Goal: Task Accomplishment & Management: Use online tool/utility

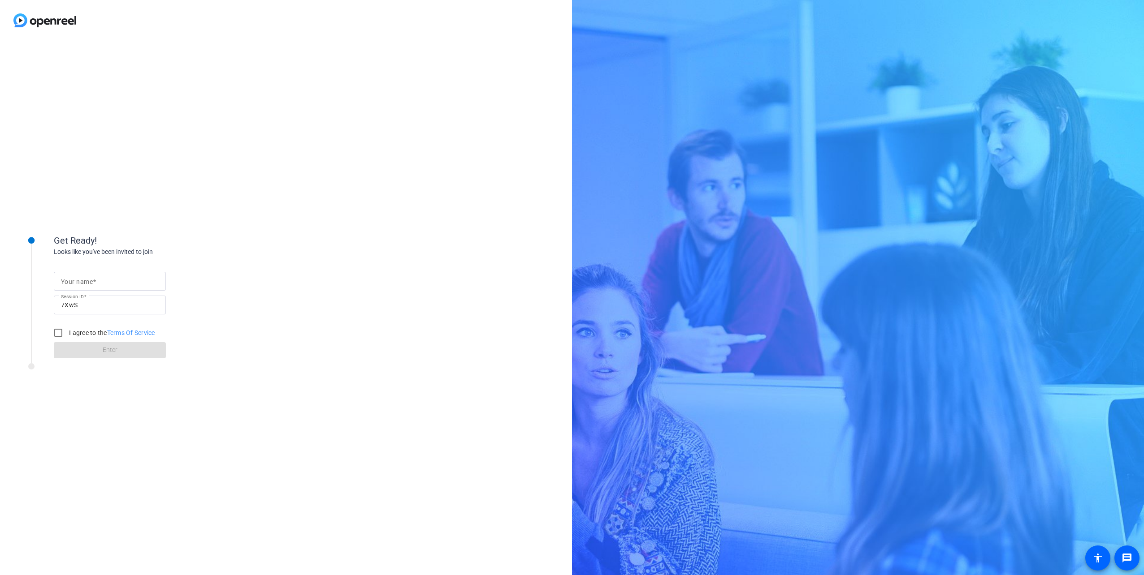
click at [95, 278] on span at bounding box center [94, 281] width 3 height 7
click at [95, 278] on input "Your name" at bounding box center [110, 281] width 98 height 11
type input "[PERSON_NAME]"
click at [81, 394] on div "Get Ready! Looks like you've been invited to join Your name [PERSON_NAME] Sessi…" at bounding box center [121, 307] width 224 height 179
click at [60, 334] on input "I agree to the Terms Of Service" at bounding box center [58, 333] width 18 height 18
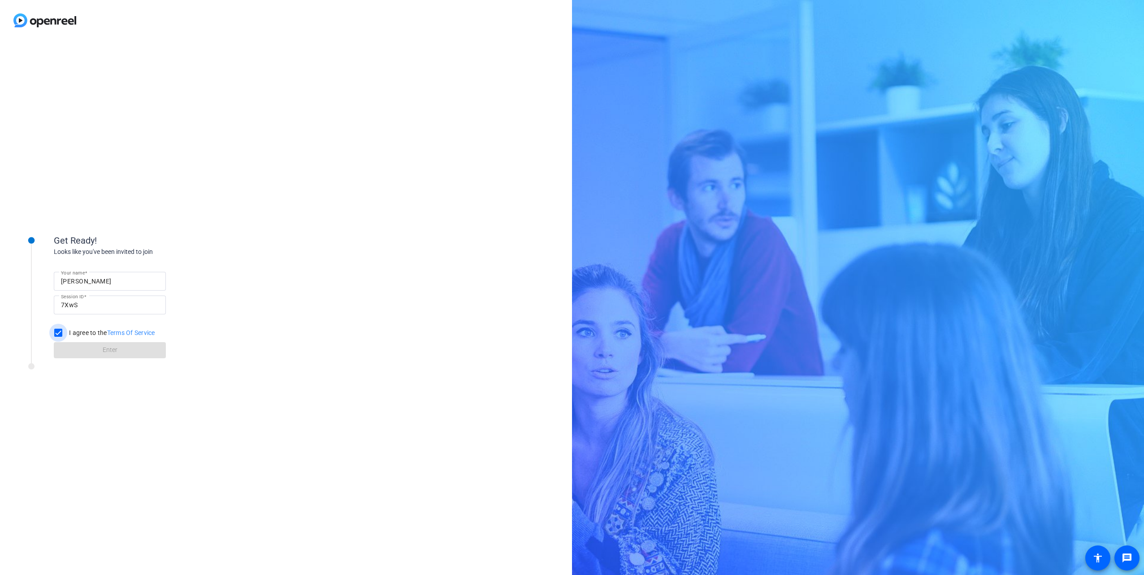
checkbox input "true"
click at [99, 350] on span at bounding box center [110, 351] width 112 height 22
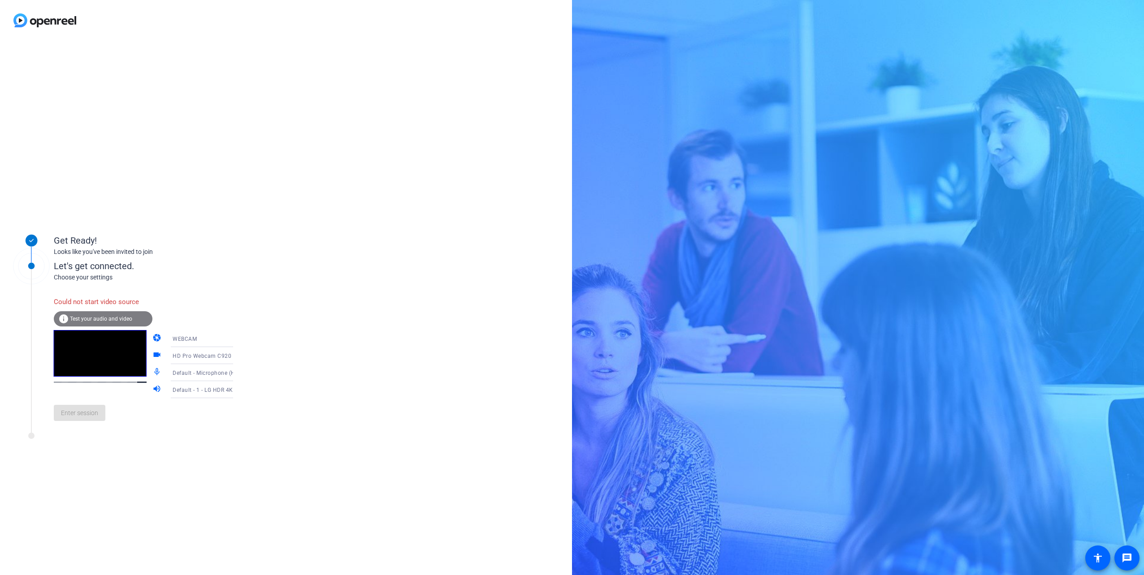
click at [87, 319] on span "Test your audio and video" at bounding box center [101, 319] width 62 height 6
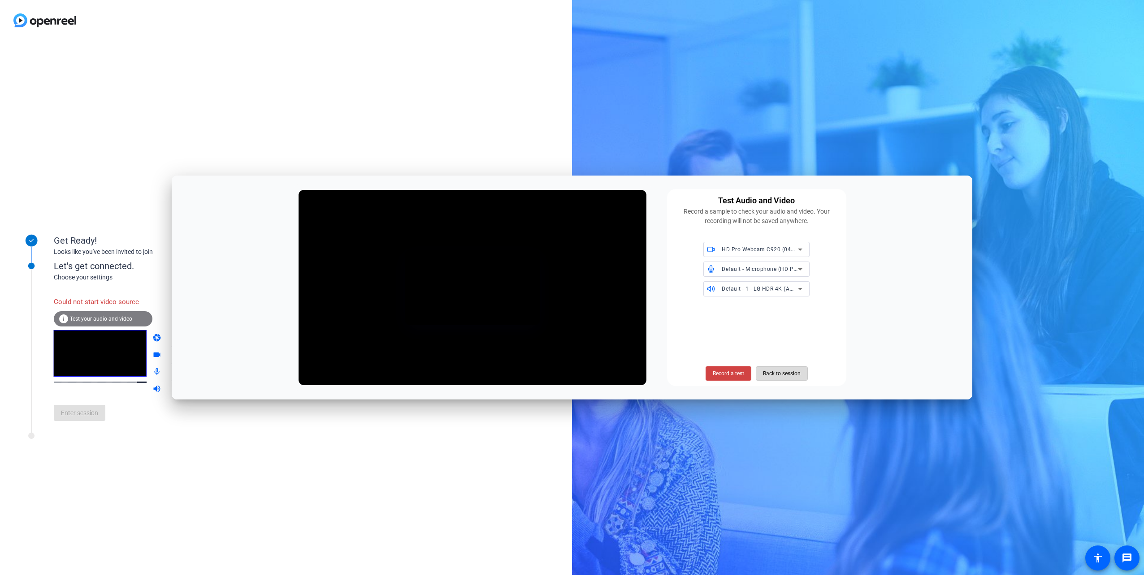
click at [776, 372] on span "Back to session" at bounding box center [782, 373] width 38 height 17
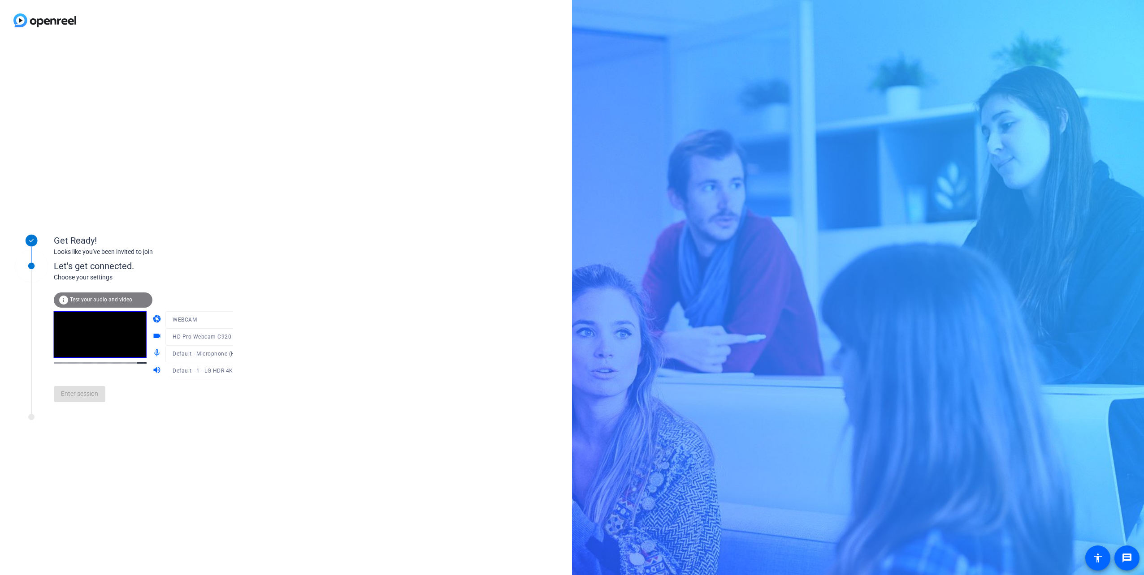
click at [66, 403] on div "Enter session" at bounding box center [153, 395] width 198 height 30
click at [77, 394] on span "Enter session" at bounding box center [79, 393] width 37 height 9
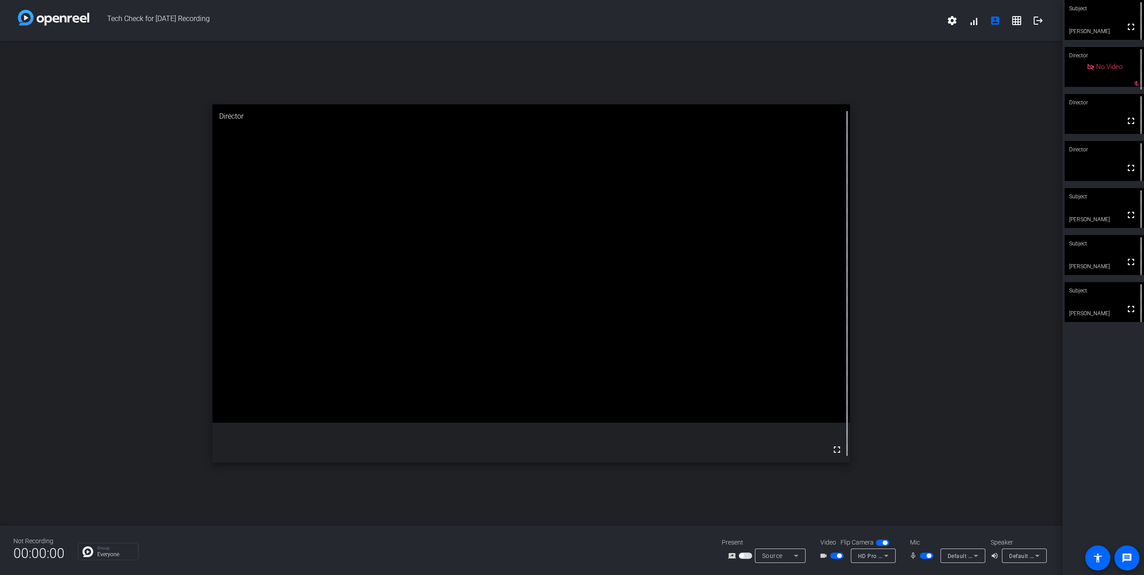
click at [1084, 301] on video at bounding box center [1103, 302] width 79 height 40
click at [1098, 252] on video at bounding box center [1103, 255] width 79 height 40
click at [1084, 207] on video at bounding box center [1103, 208] width 79 height 40
click at [1089, 158] on div "Director" at bounding box center [1103, 149] width 79 height 17
click at [1098, 110] on div "Director" at bounding box center [1103, 102] width 79 height 17
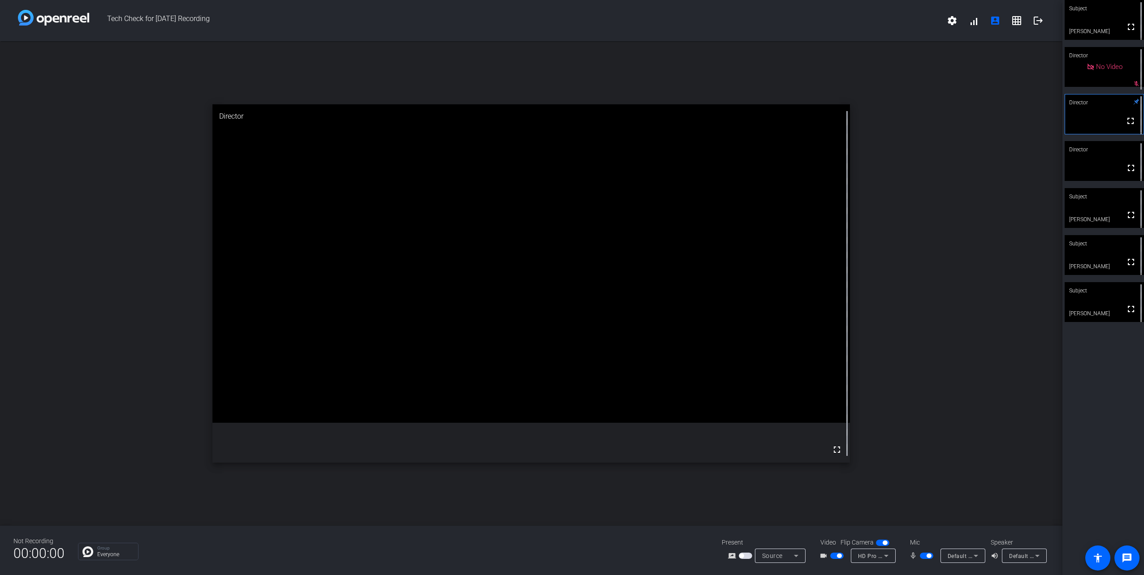
click at [1103, 71] on span "No Video" at bounding box center [1109, 67] width 26 height 8
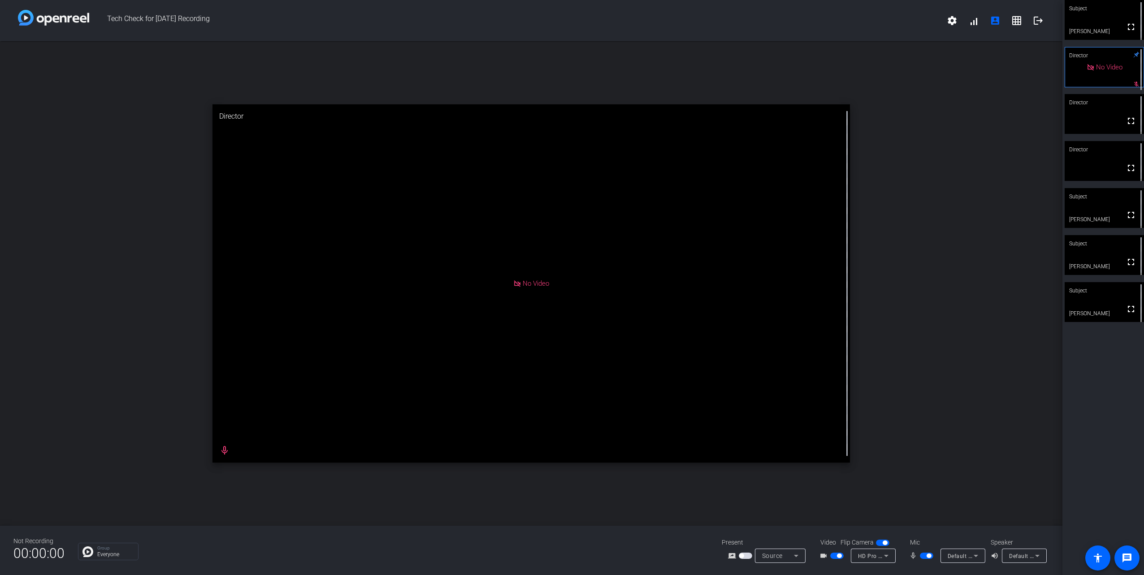
click at [1101, 153] on div "Director" at bounding box center [1103, 149] width 79 height 17
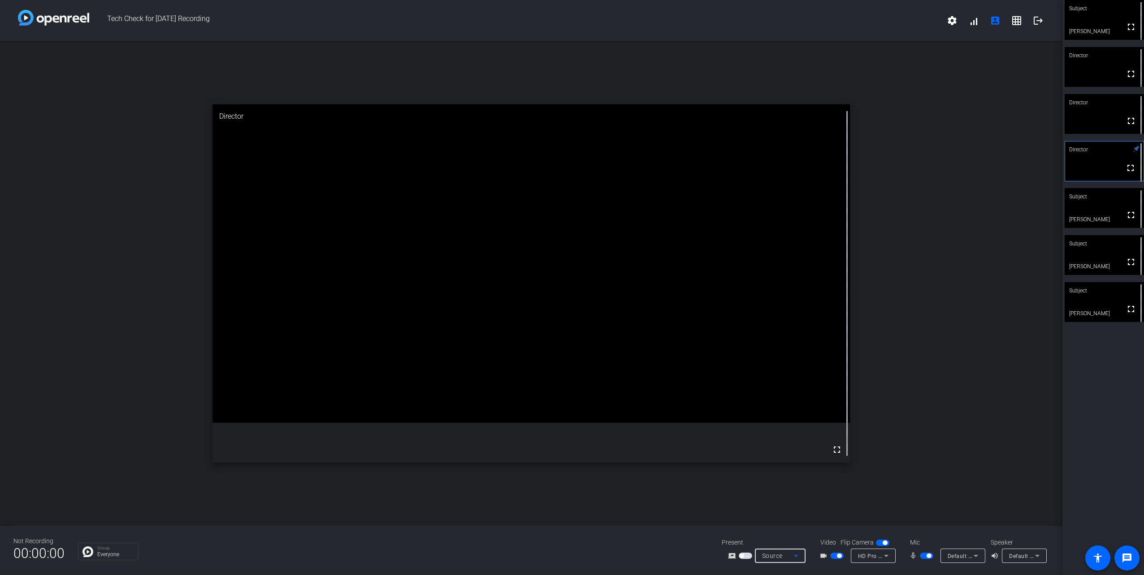
click at [795, 553] on icon at bounding box center [796, 556] width 11 height 11
click at [795, 553] on div at bounding box center [572, 287] width 1144 height 575
click at [883, 544] on span "button" at bounding box center [885, 543] width 4 height 4
click at [882, 544] on span "button" at bounding box center [882, 543] width 13 height 6
